Goal: Information Seeking & Learning: Learn about a topic

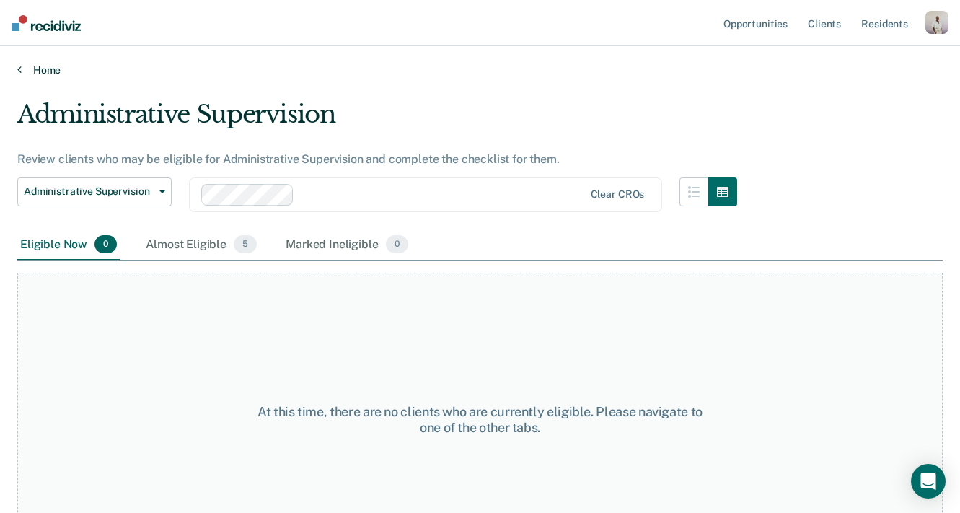
click at [43, 74] on link "Home" at bounding box center [479, 69] width 925 height 13
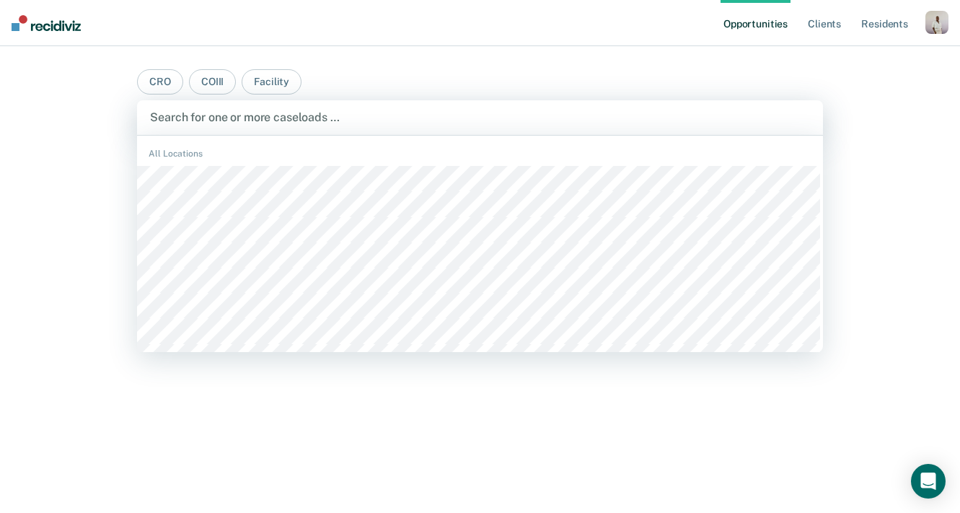
click at [457, 78] on main "CRO COIII Facility option [PERSON_NAME], deselected. CACF, 1 of 494. 494 result…" at bounding box center [480, 262] width 720 height 432
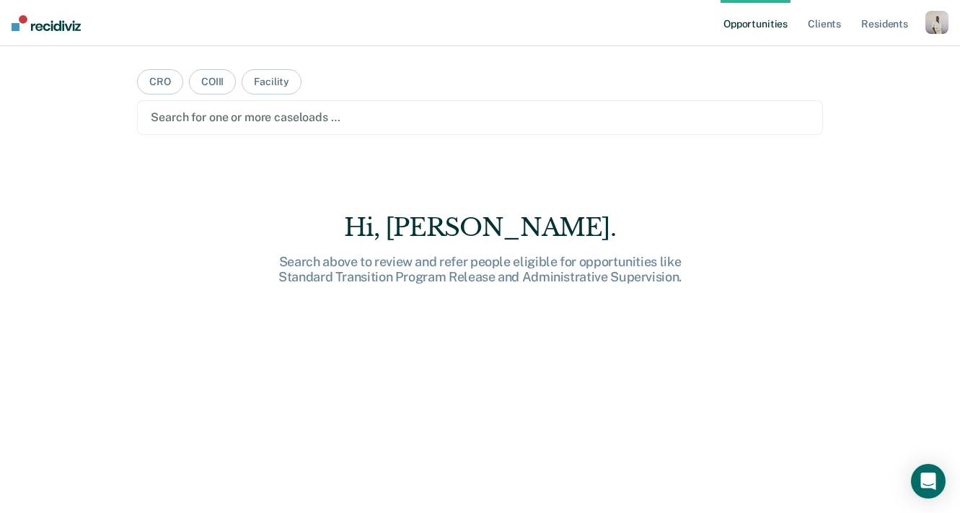
click at [298, 120] on div at bounding box center [480, 117] width 658 height 17
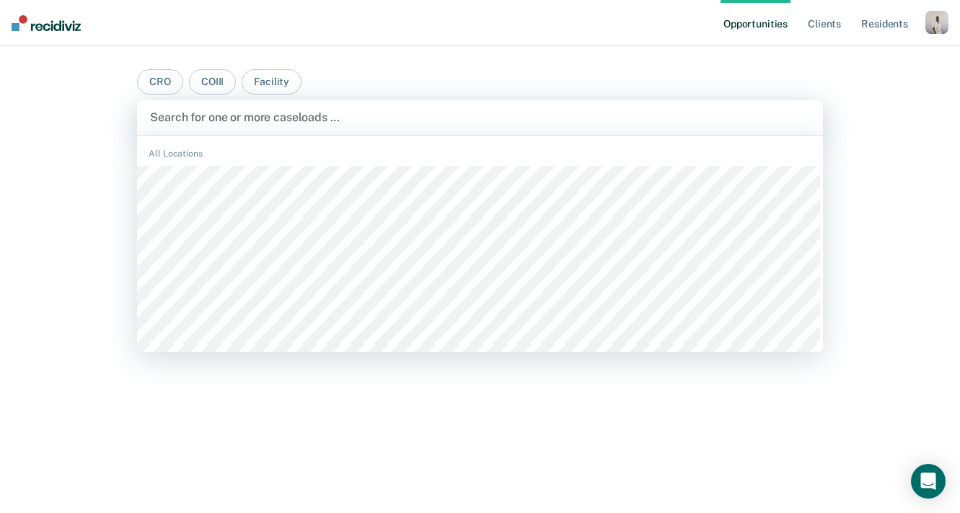
click at [382, 74] on main "CRO COIII Facility CACF, 1 of 494. 494 results available. Use Up and Down to ch…" at bounding box center [480, 262] width 720 height 432
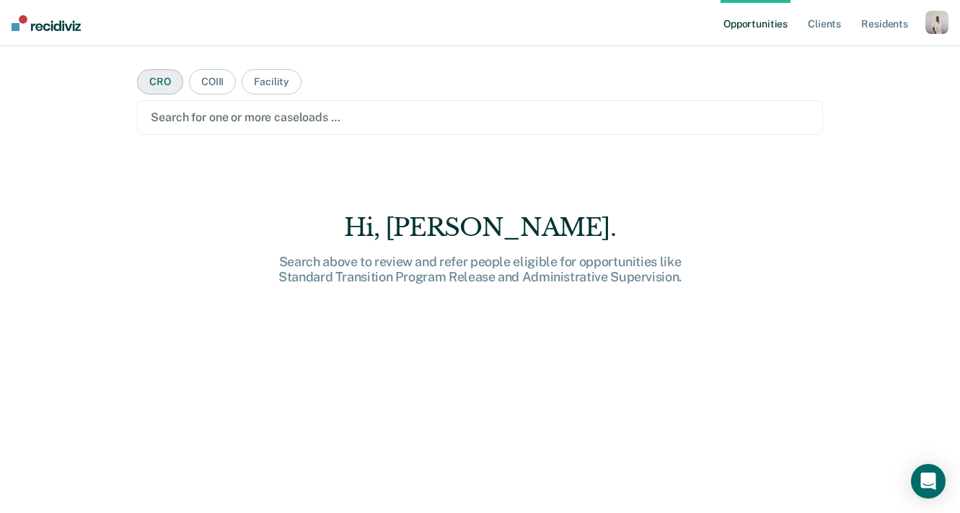
click at [150, 91] on button "CRO" at bounding box center [160, 81] width 46 height 25
click at [211, 87] on button "COIII" at bounding box center [212, 81] width 47 height 25
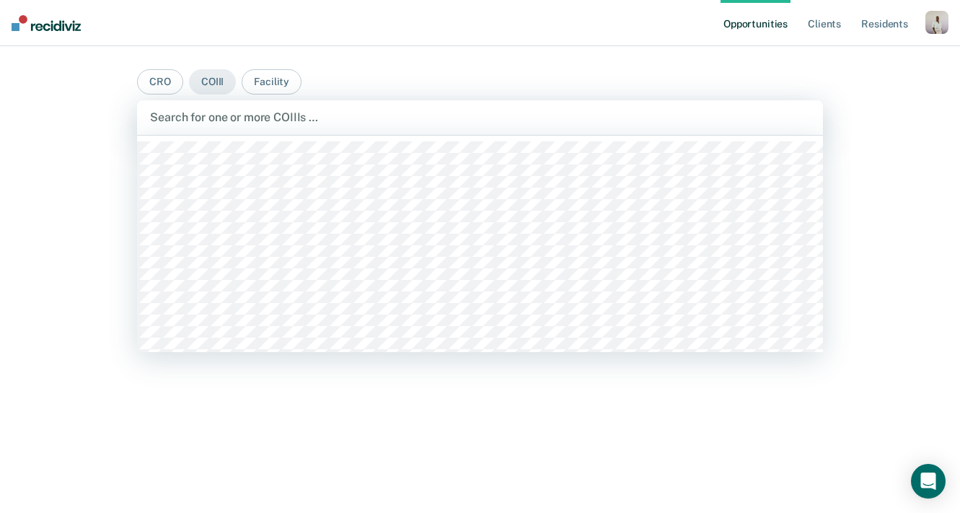
click at [198, 124] on div at bounding box center [479, 117] width 659 height 17
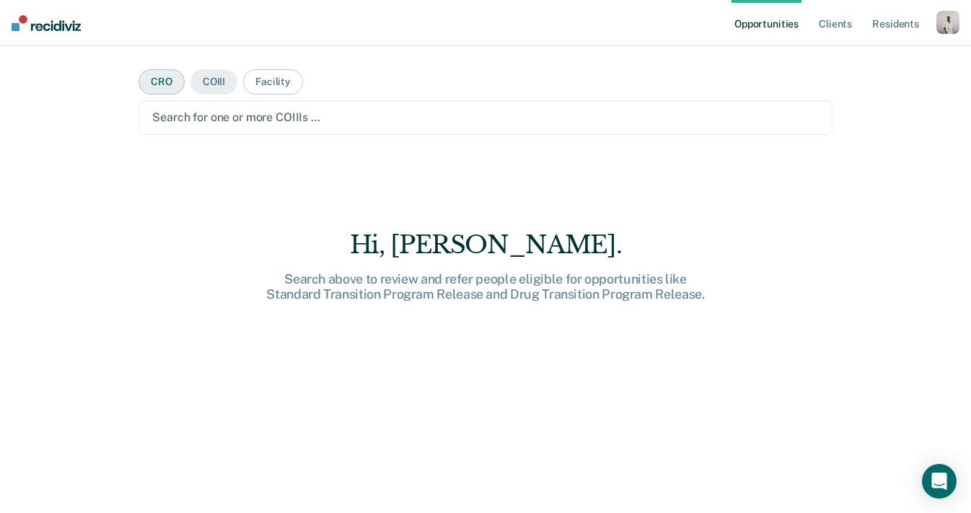
click at [158, 77] on button "CRO" at bounding box center [161, 81] width 46 height 25
click at [282, 110] on div at bounding box center [485, 117] width 666 height 17
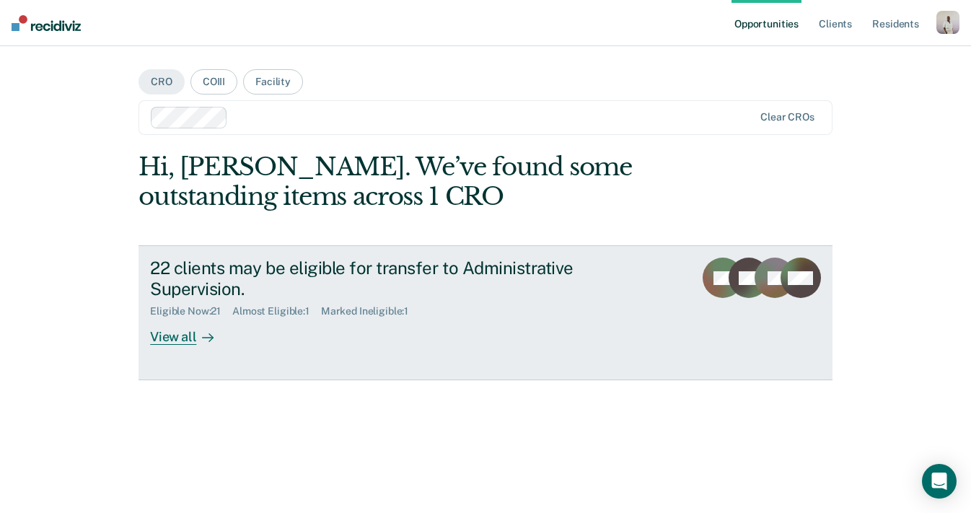
click at [365, 282] on div "22 clients may be eligible for transfer to Administrative Supervision." at bounding box center [403, 279] width 506 height 42
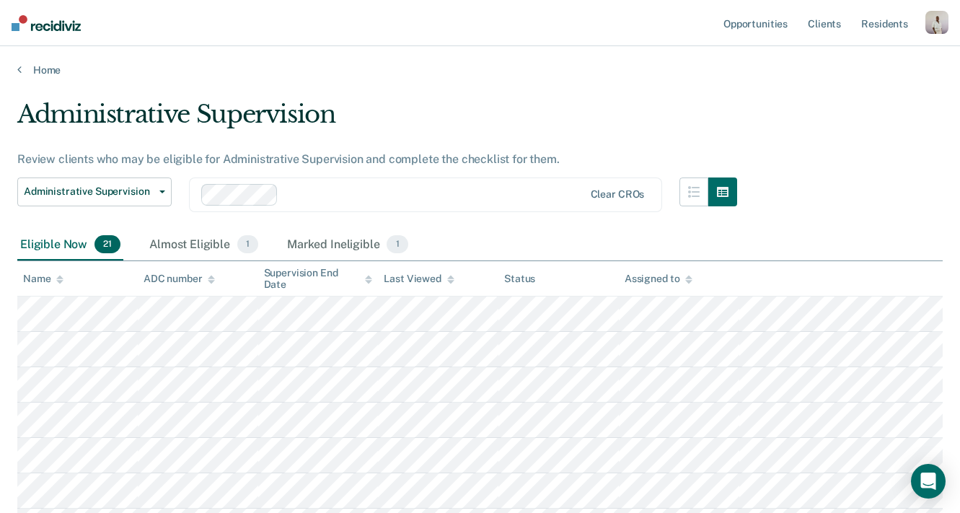
click at [558, 159] on div "Review clients who may be eligible for Administrative Supervision and complete …" at bounding box center [377, 159] width 720 height 14
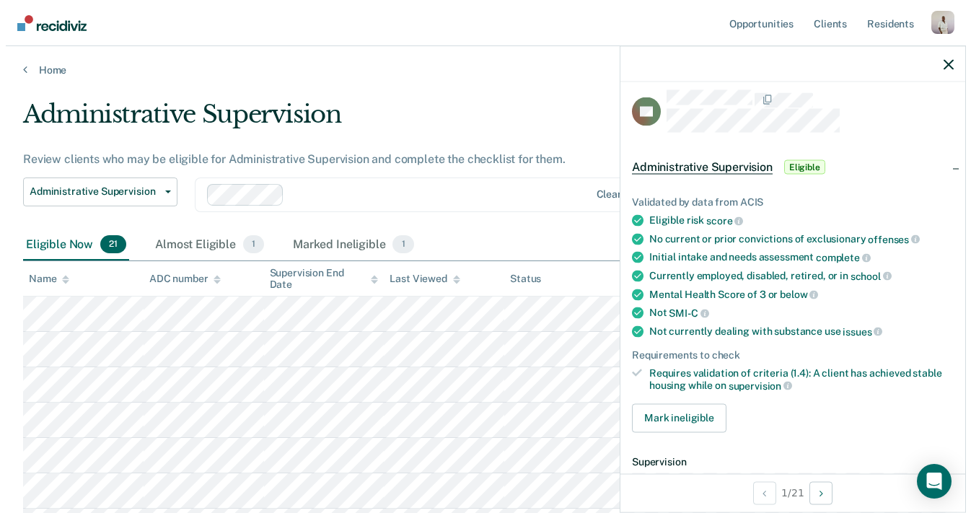
scroll to position [24, 0]
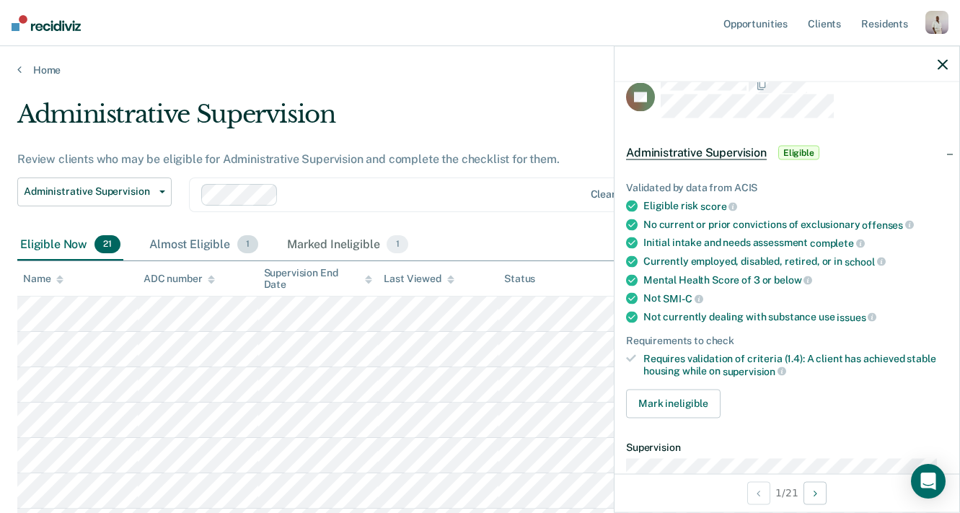
click at [218, 245] on div "Almost Eligible 1" at bounding box center [203, 245] width 115 height 32
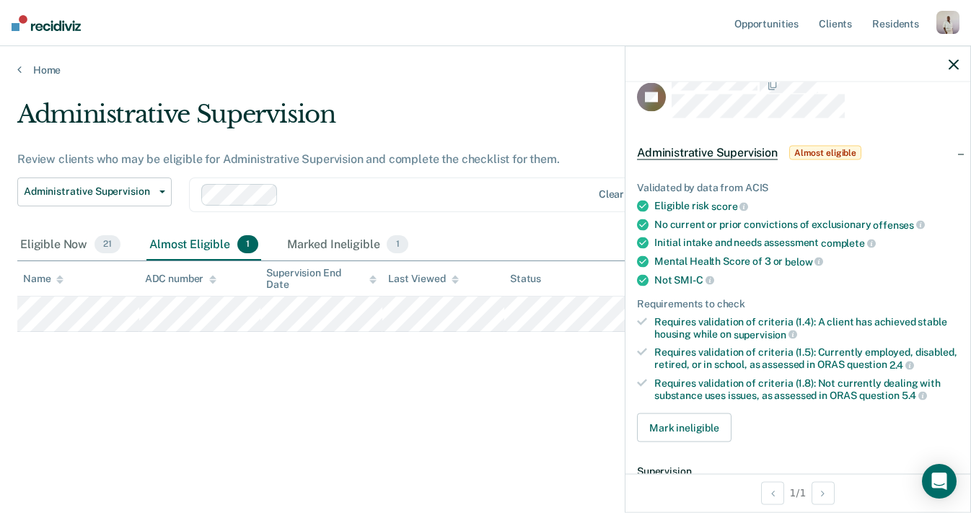
click at [830, 149] on span "Almost eligible" at bounding box center [825, 153] width 72 height 14
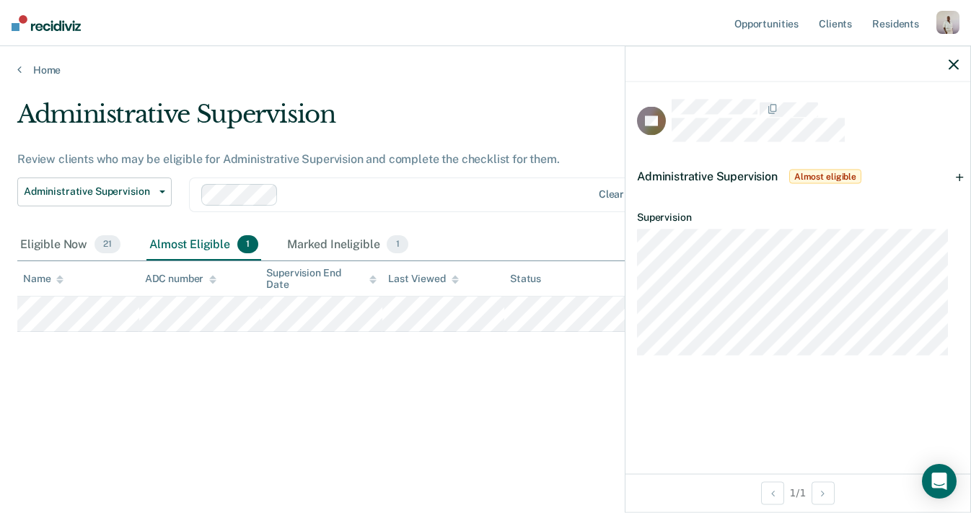
scroll to position [0, 0]
click at [814, 180] on span "Almost eligible" at bounding box center [825, 177] width 72 height 14
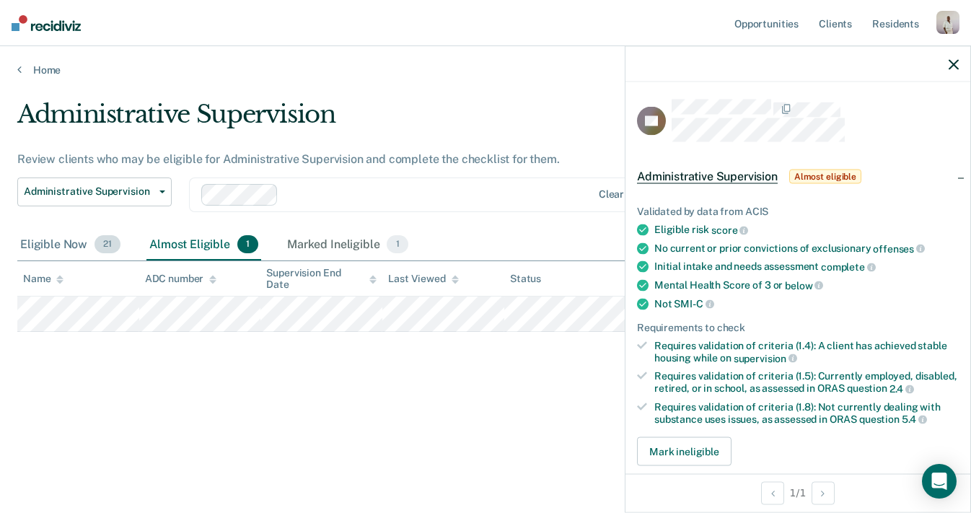
click at [92, 247] on div "Eligible Now 21" at bounding box center [70, 245] width 106 height 32
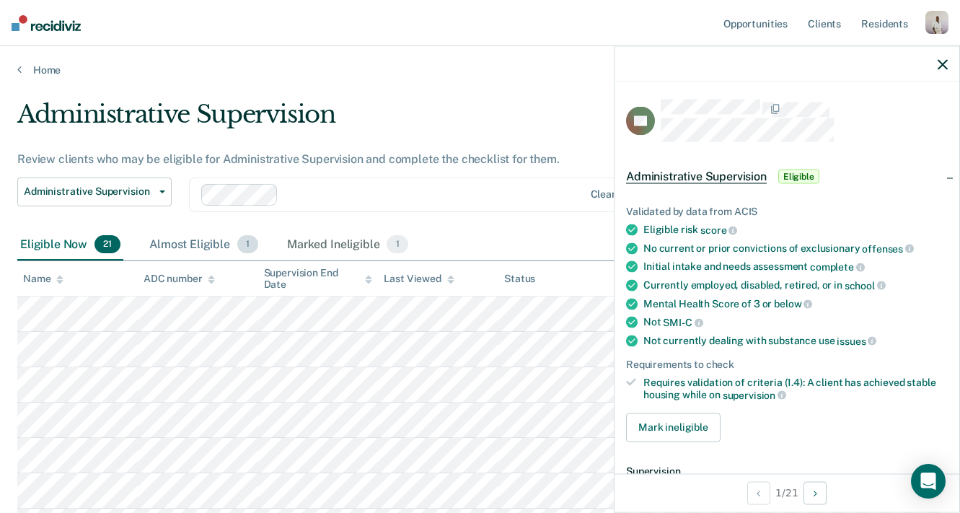
click at [185, 240] on div "Almost Eligible 1" at bounding box center [203, 245] width 115 height 32
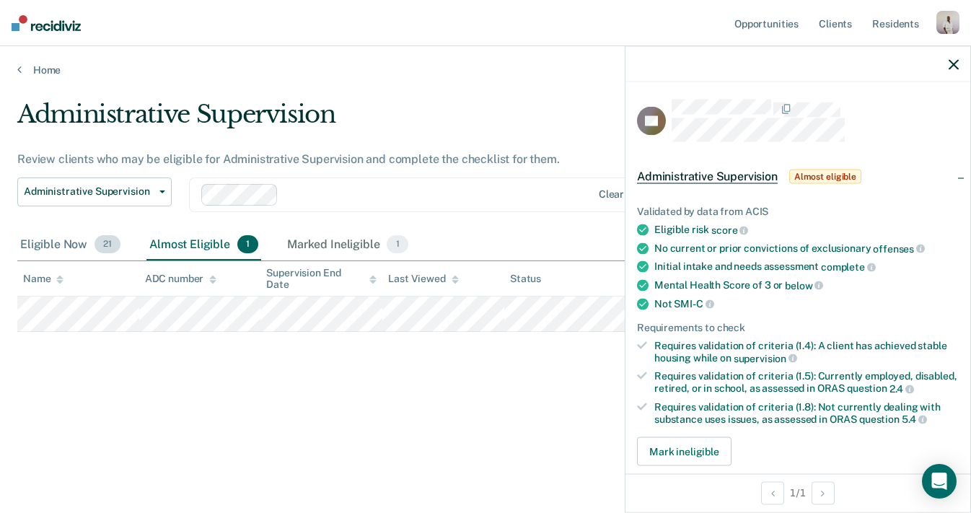
click at [113, 248] on span "21" at bounding box center [107, 244] width 26 height 19
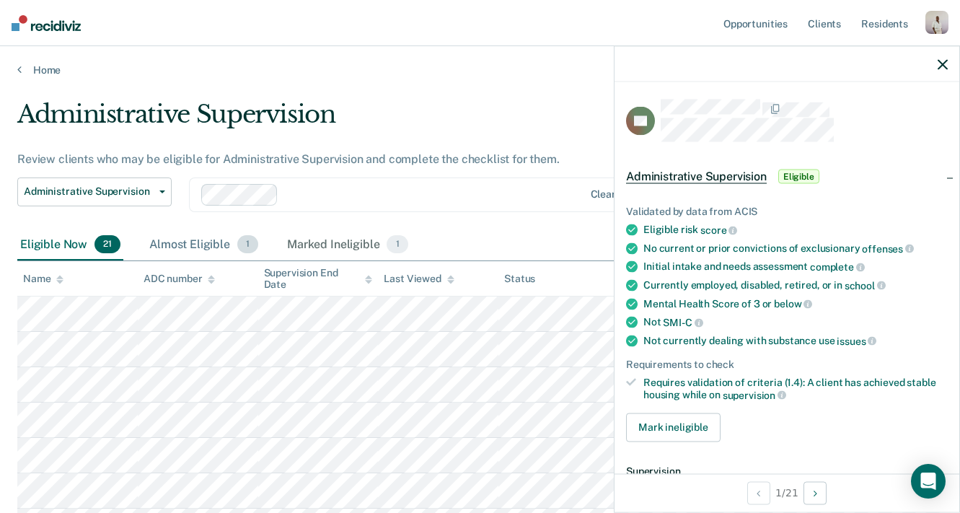
click at [209, 239] on div "Almost Eligible 1" at bounding box center [203, 245] width 115 height 32
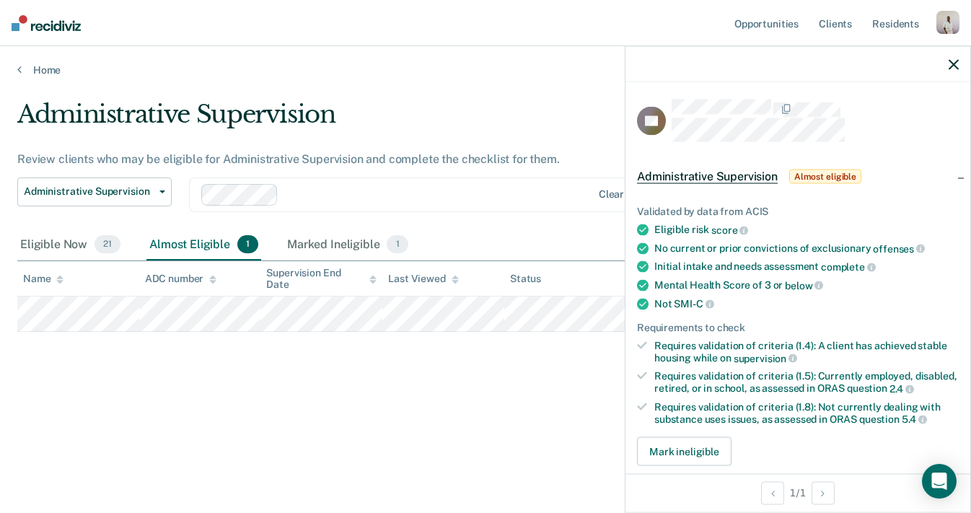
drag, startPoint x: 951, startPoint y: 66, endPoint x: 874, endPoint y: 77, distance: 77.3
click at [950, 66] on icon "button" at bounding box center [954, 64] width 10 height 10
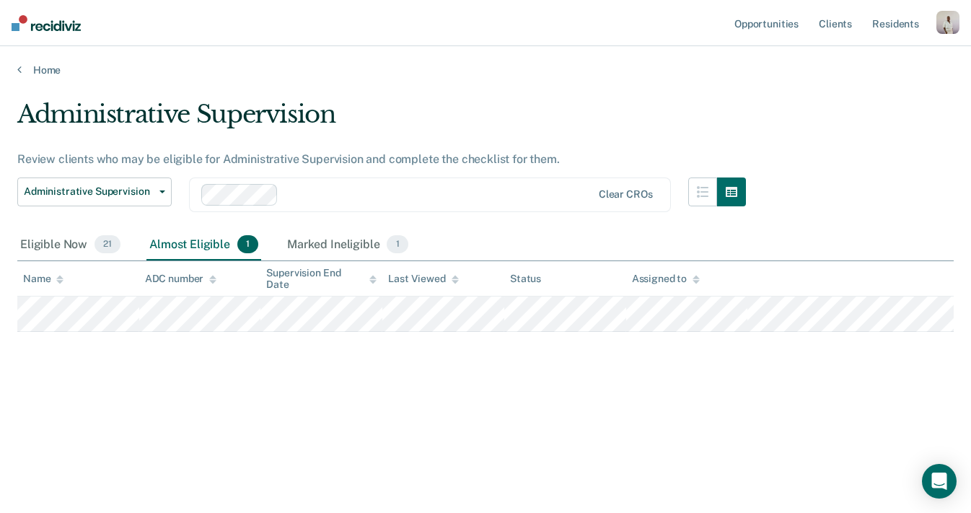
click at [62, 226] on div "Administrative Supervision Administrative Supervision" at bounding box center [94, 203] width 154 height 52
click at [71, 242] on div "Eligible Now 21" at bounding box center [70, 245] width 106 height 32
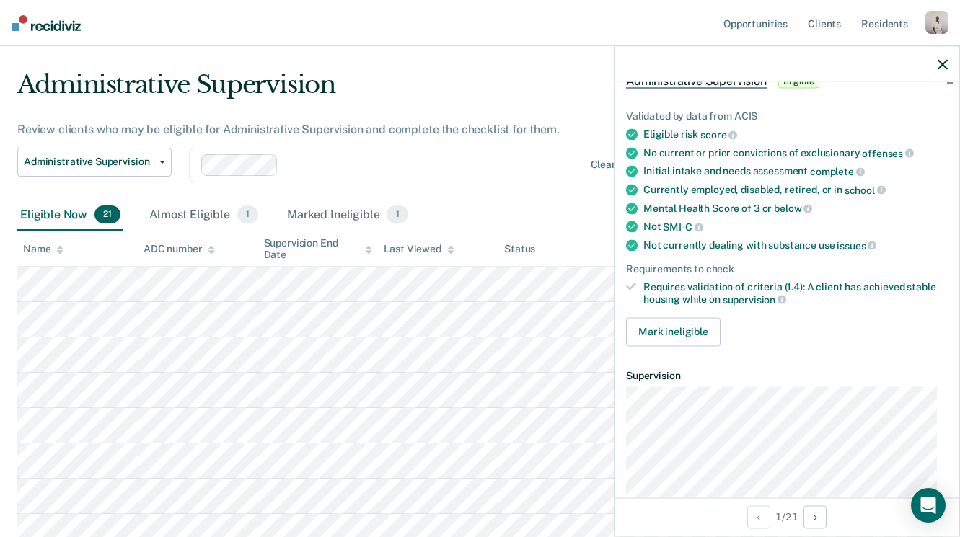
scroll to position [10, 0]
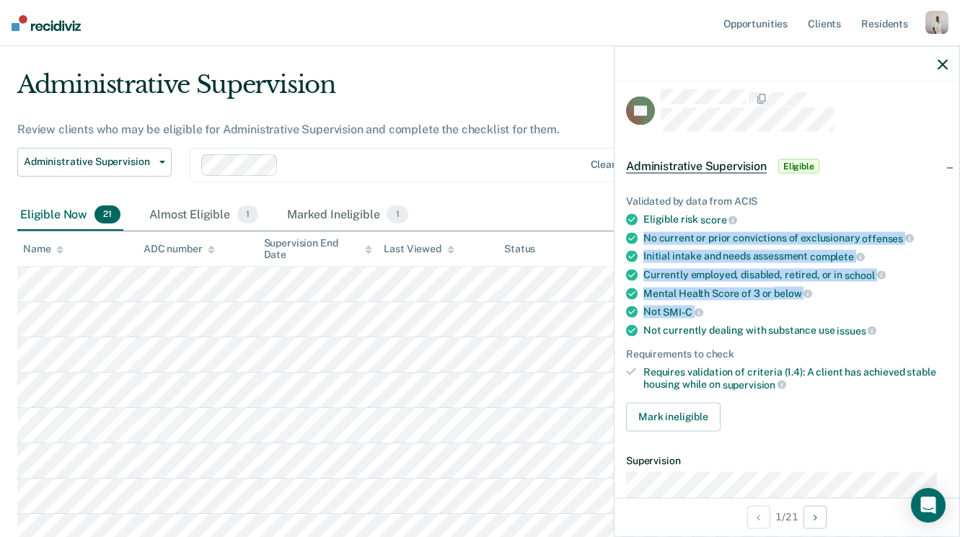
drag, startPoint x: 643, startPoint y: 236, endPoint x: 706, endPoint y: 309, distance: 96.2
click at [706, 309] on ul "Validated by data from ACIS Eligible risk score No current or prior convictions…" at bounding box center [787, 292] width 322 height 195
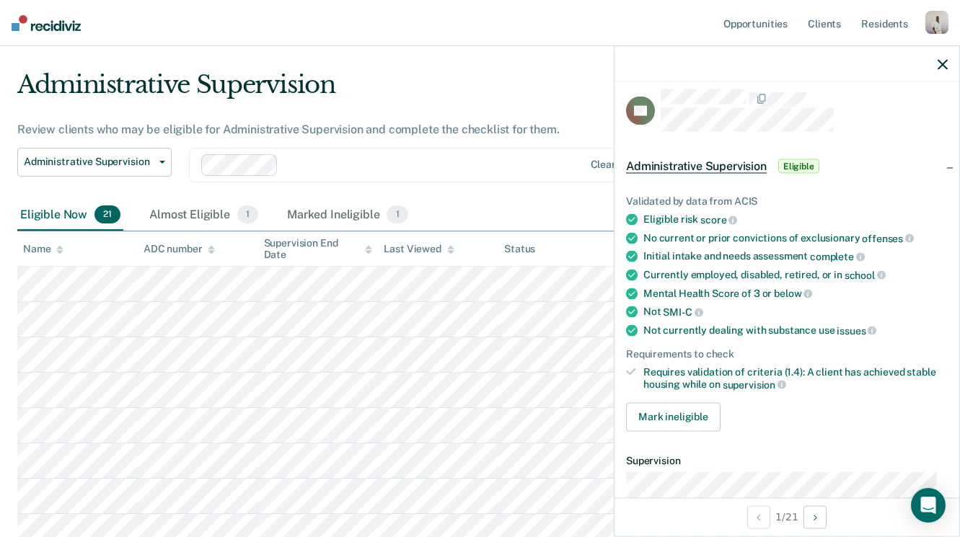
click at [840, 338] on ul "Validated by data from ACIS Eligible risk score No current or prior convictions…" at bounding box center [787, 292] width 322 height 195
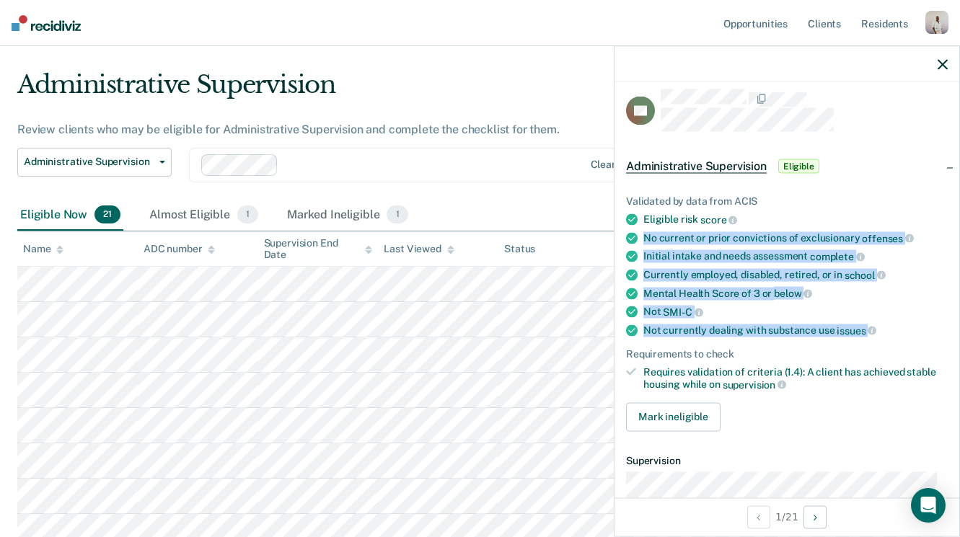
drag, startPoint x: 884, startPoint y: 327, endPoint x: 645, endPoint y: 231, distance: 258.0
click at [645, 231] on ul "Validated by data from ACIS Eligible risk score No current or prior convictions…" at bounding box center [787, 292] width 322 height 195
copy ul "No current or prior convictions of exclusionary offenses Initial intake and nee…"
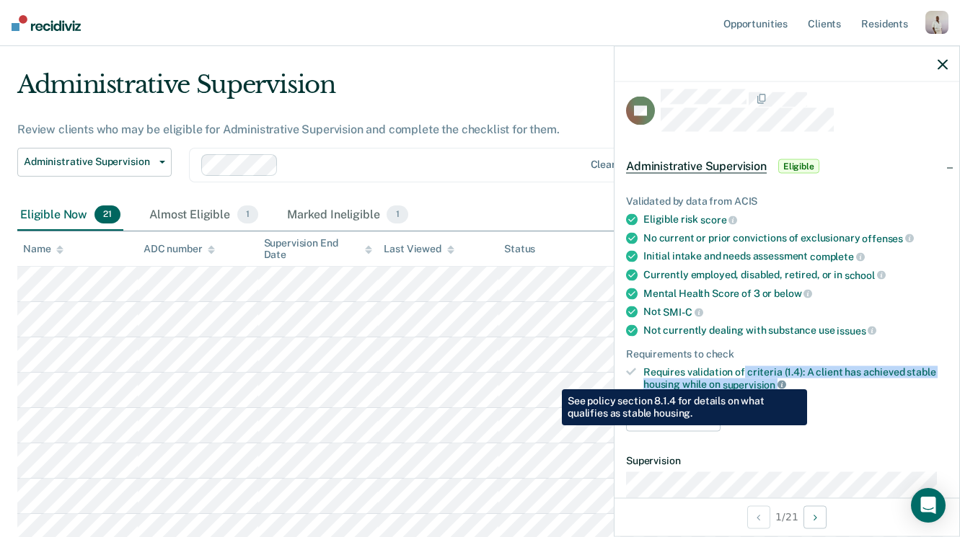
drag, startPoint x: 742, startPoint y: 367, endPoint x: 781, endPoint y: 379, distance: 41.3
click at [781, 379] on div "Requires validation of criteria (1.4): A client has achieved stable housing whi…" at bounding box center [795, 378] width 304 height 25
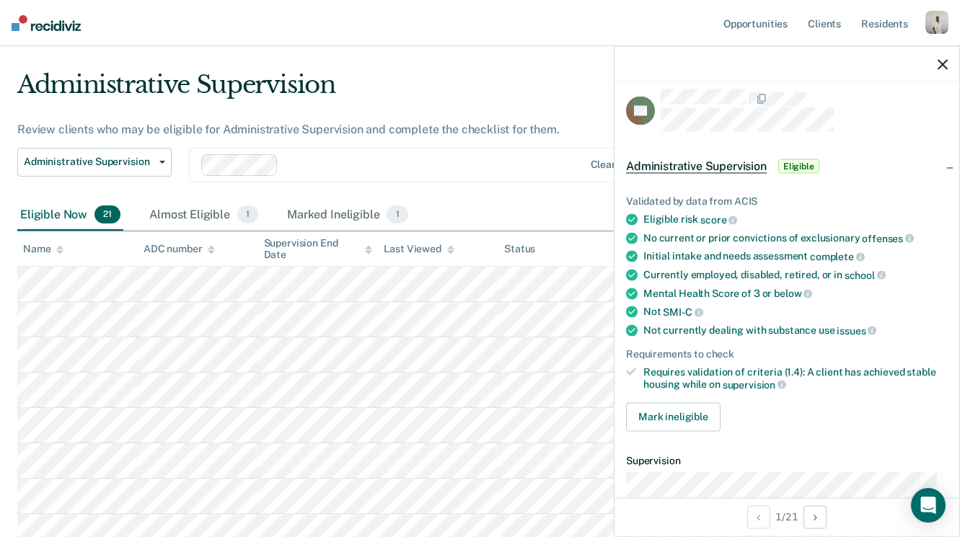
click at [805, 377] on div "Requires validation of criteria (1.4): A client has achieved stable housing whi…" at bounding box center [795, 378] width 304 height 25
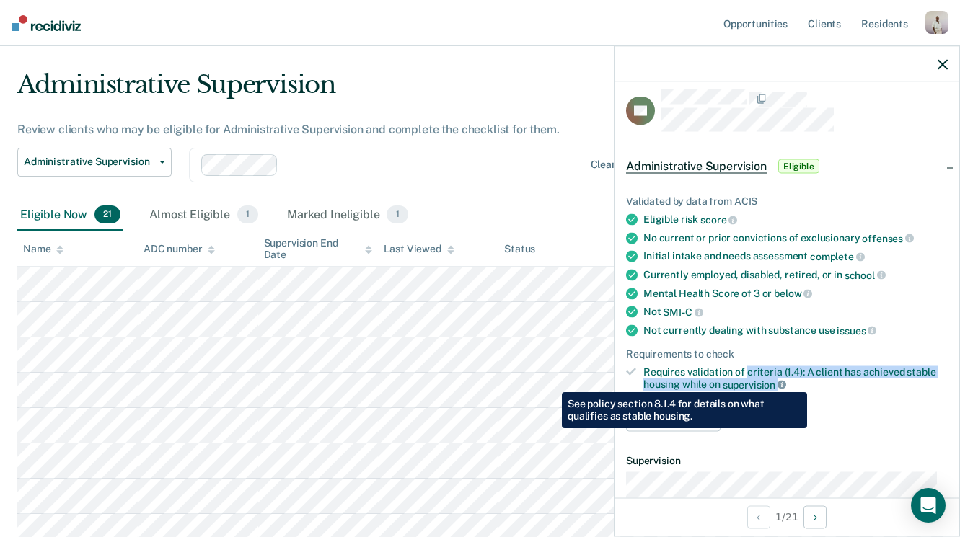
drag, startPoint x: 746, startPoint y: 370, endPoint x: 782, endPoint y: 382, distance: 37.9
click at [782, 382] on div "Requires validation of criteria (1.4): A client has achieved stable housing whi…" at bounding box center [795, 378] width 304 height 25
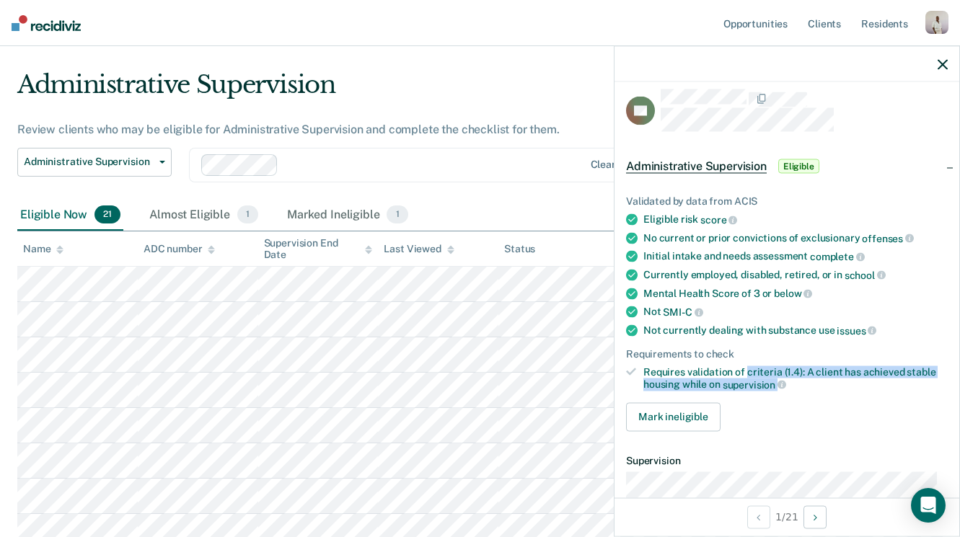
copy div "criteria (1.4): A client has achieved stable housing while on supervision"
